Goal: Task Accomplishment & Management: Manage account settings

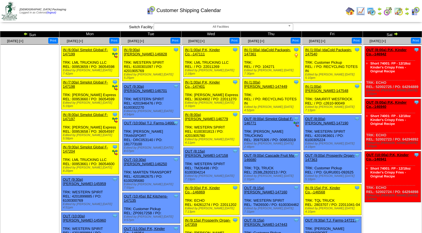
click at [396, 32] on img at bounding box center [395, 34] width 4 height 4
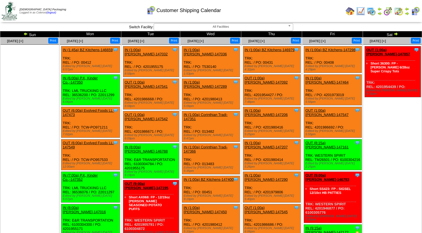
click at [395, 35] on img at bounding box center [395, 34] width 4 height 4
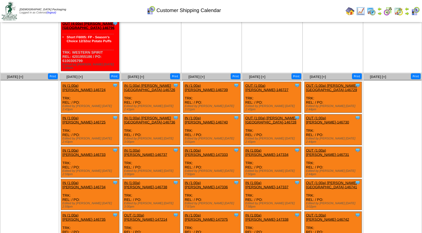
scroll to position [1087, 0]
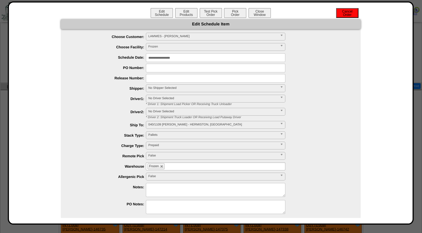
click at [346, 13] on button "Cancel Order" at bounding box center [347, 13] width 22 height 10
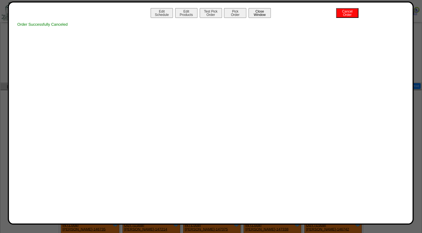
click at [258, 14] on button "Close Window" at bounding box center [259, 13] width 22 height 10
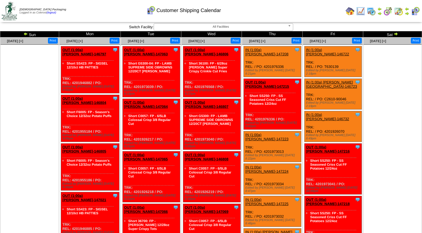
click at [26, 34] on img at bounding box center [25, 34] width 4 height 4
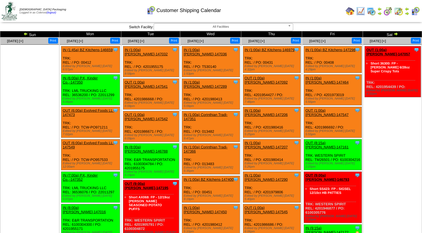
click at [26, 34] on img at bounding box center [25, 34] width 4 height 4
